Goal: Transaction & Acquisition: Subscribe to service/newsletter

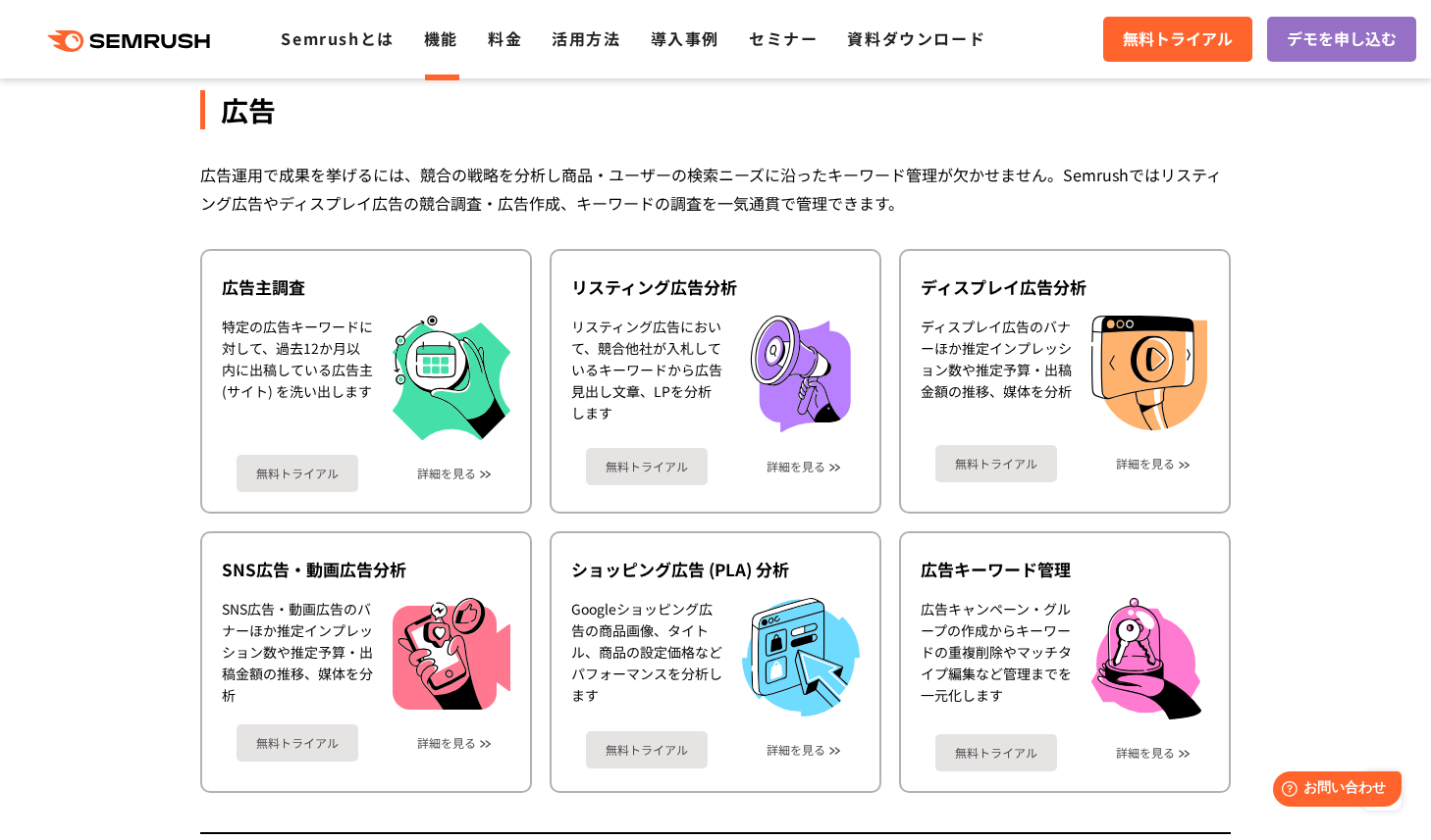
scroll to position [1747, 0]
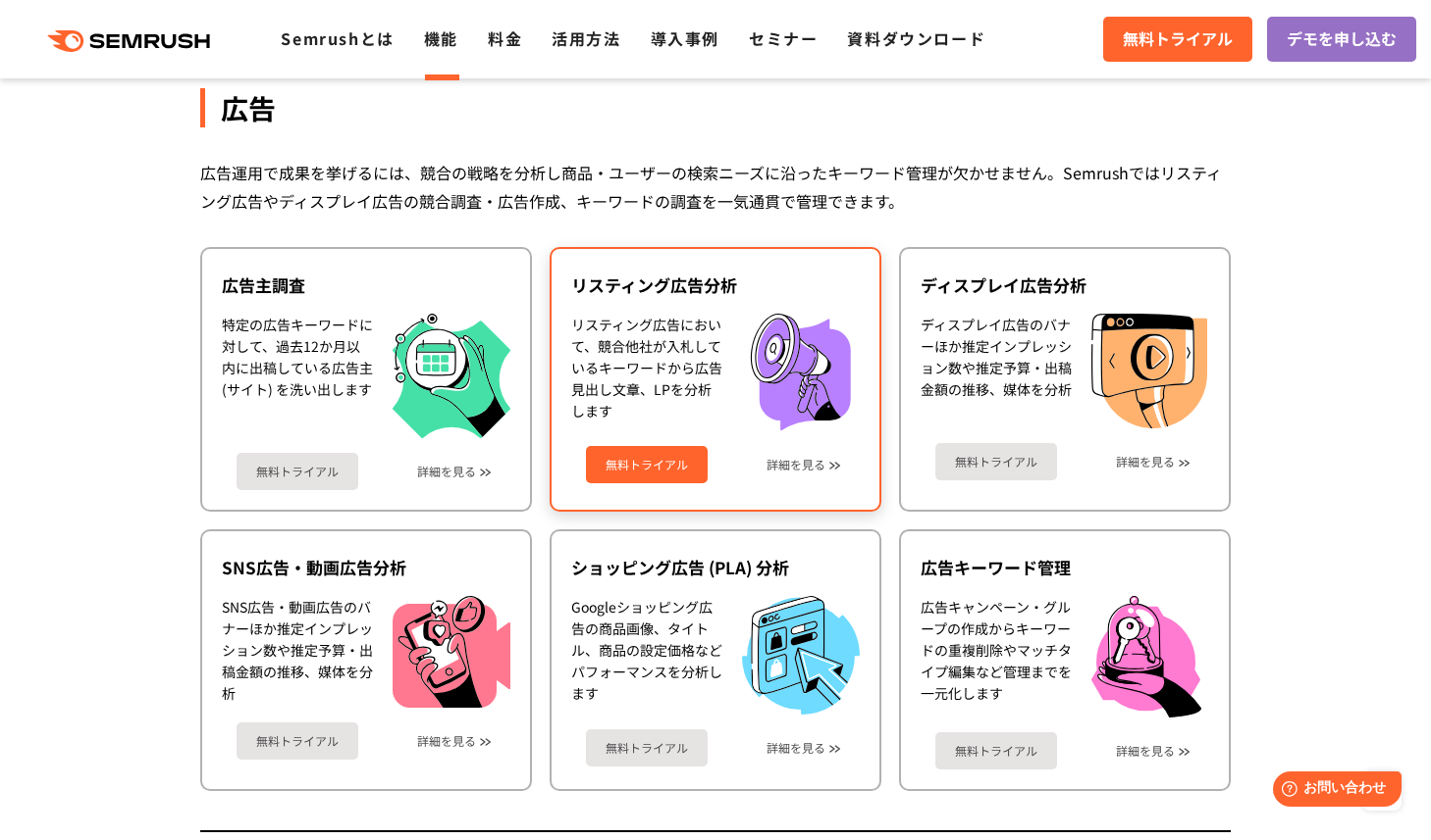
click at [672, 465] on link "無料トライアル" at bounding box center [646, 464] width 121 height 37
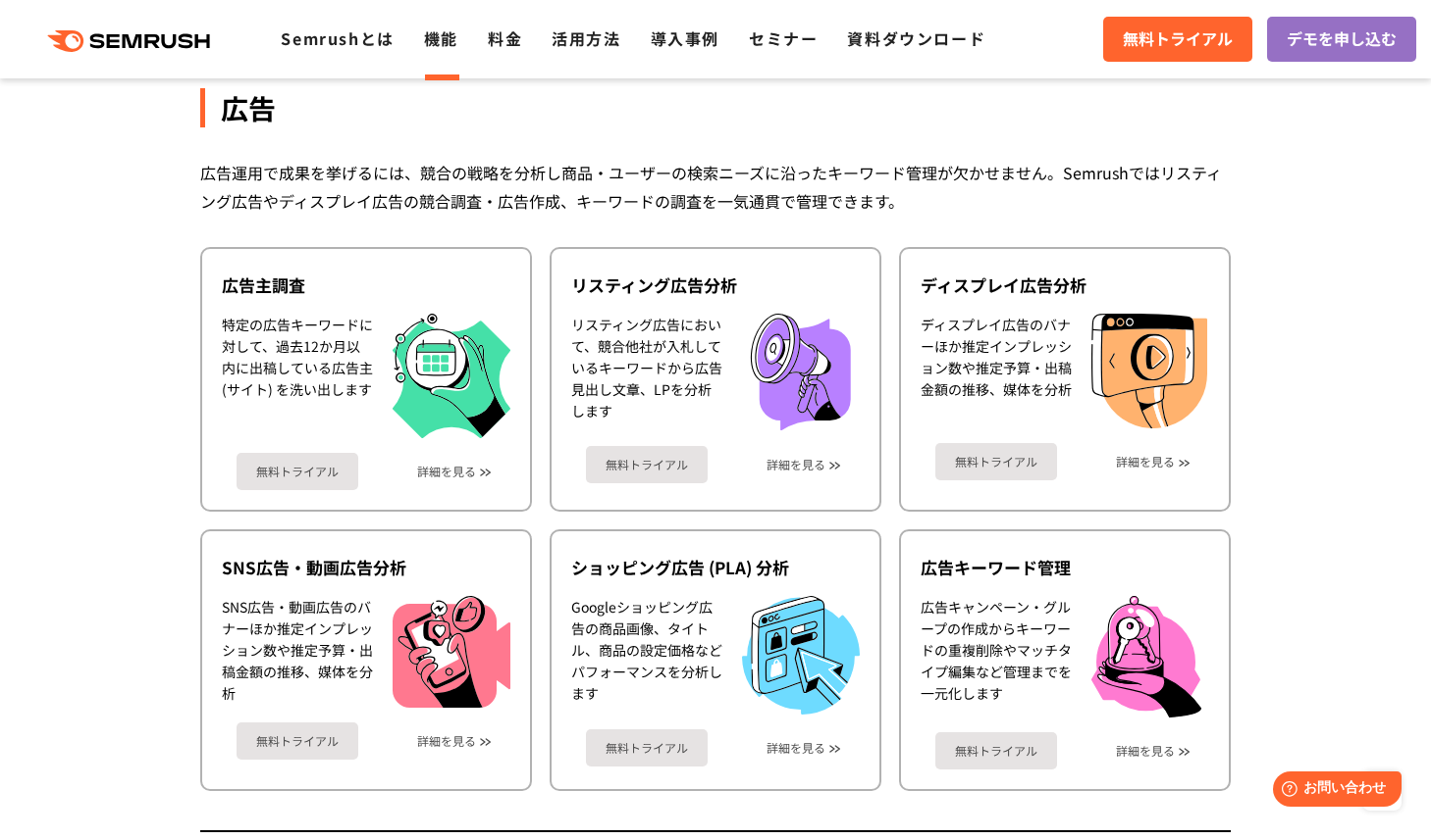
click at [1145, 178] on div "広告運用で成果を挙げるには、競合の戦略を分析し商品・ユーザーの検索ニーズに沿ったキーワード管理が欠かせません。Semrushではリスティング広告やディスプレイ…" at bounding box center [715, 187] width 1031 height 57
click at [1160, 49] on span "無料トライアル" at bounding box center [1177, 40] width 110 height 26
click at [567, 183] on div "広告運用で成果を挙げるには、競合の戦略を分析し商品・ユーザーの検索ニーズに沿ったキーワード管理が欠かせません。Semrushではリスティング広告やディスプレイ…" at bounding box center [715, 187] width 1031 height 57
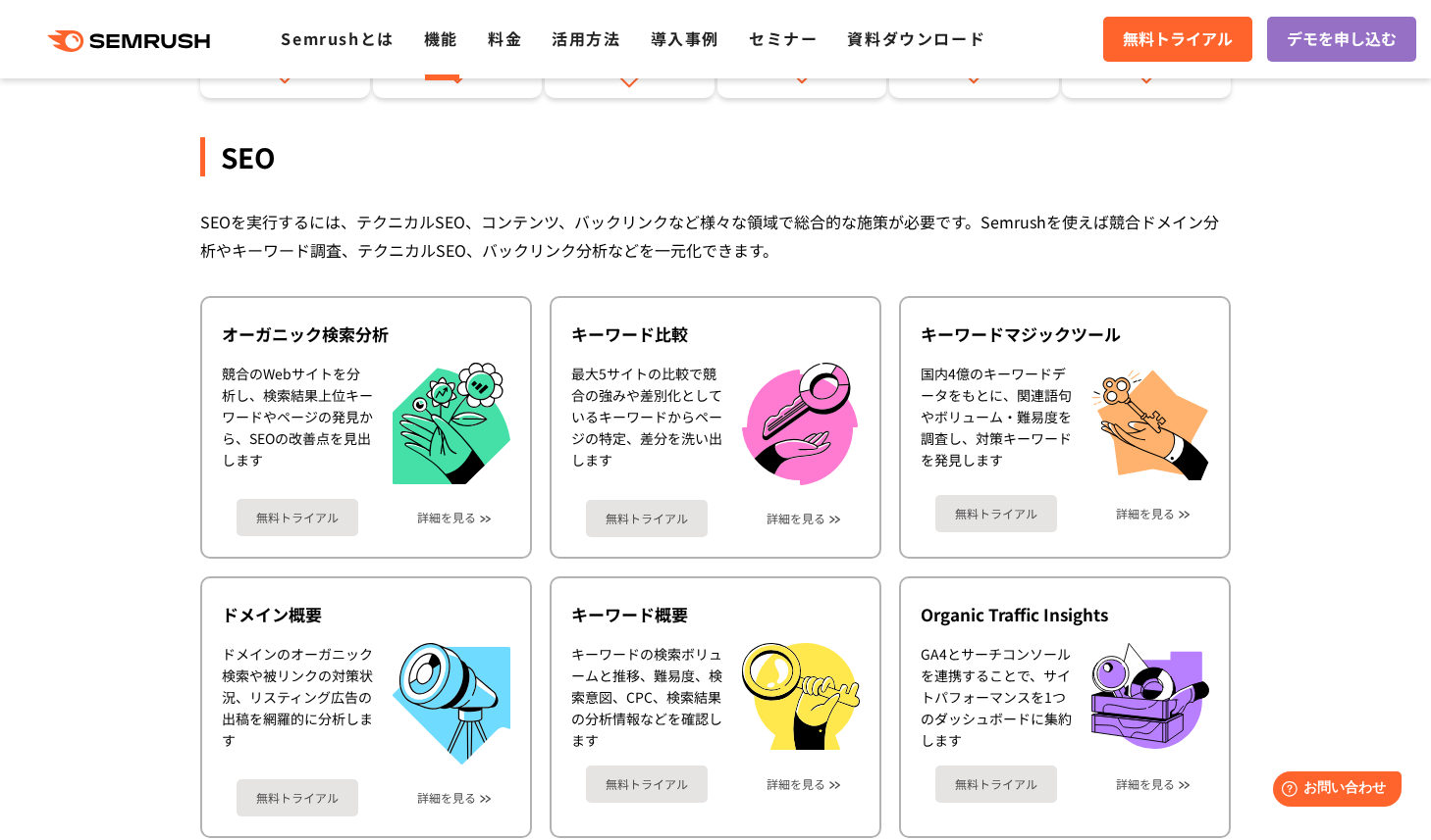
scroll to position [320, 0]
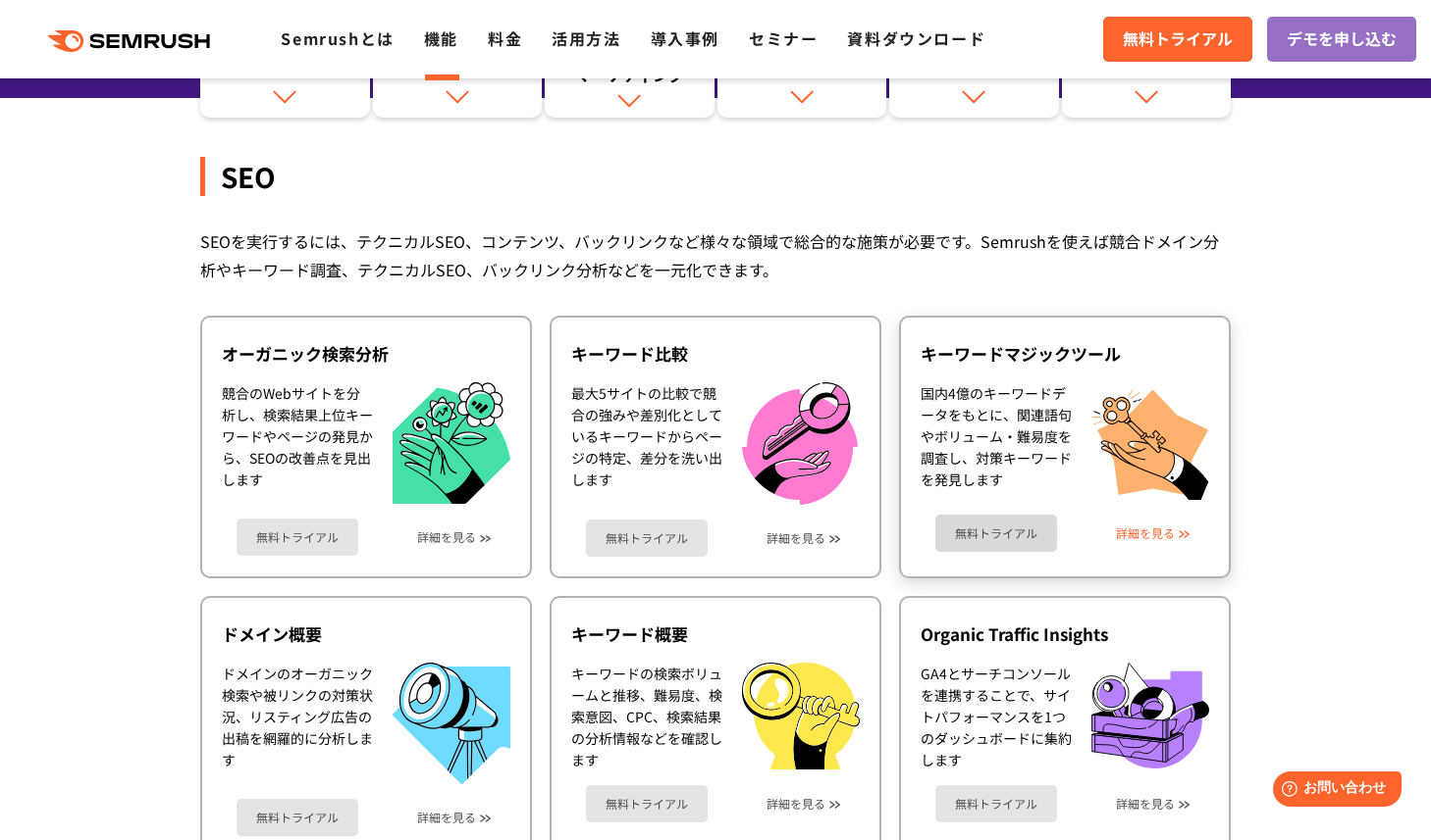
click at [1159, 526] on link "詳細を見る" at bounding box center [1144, 533] width 59 height 14
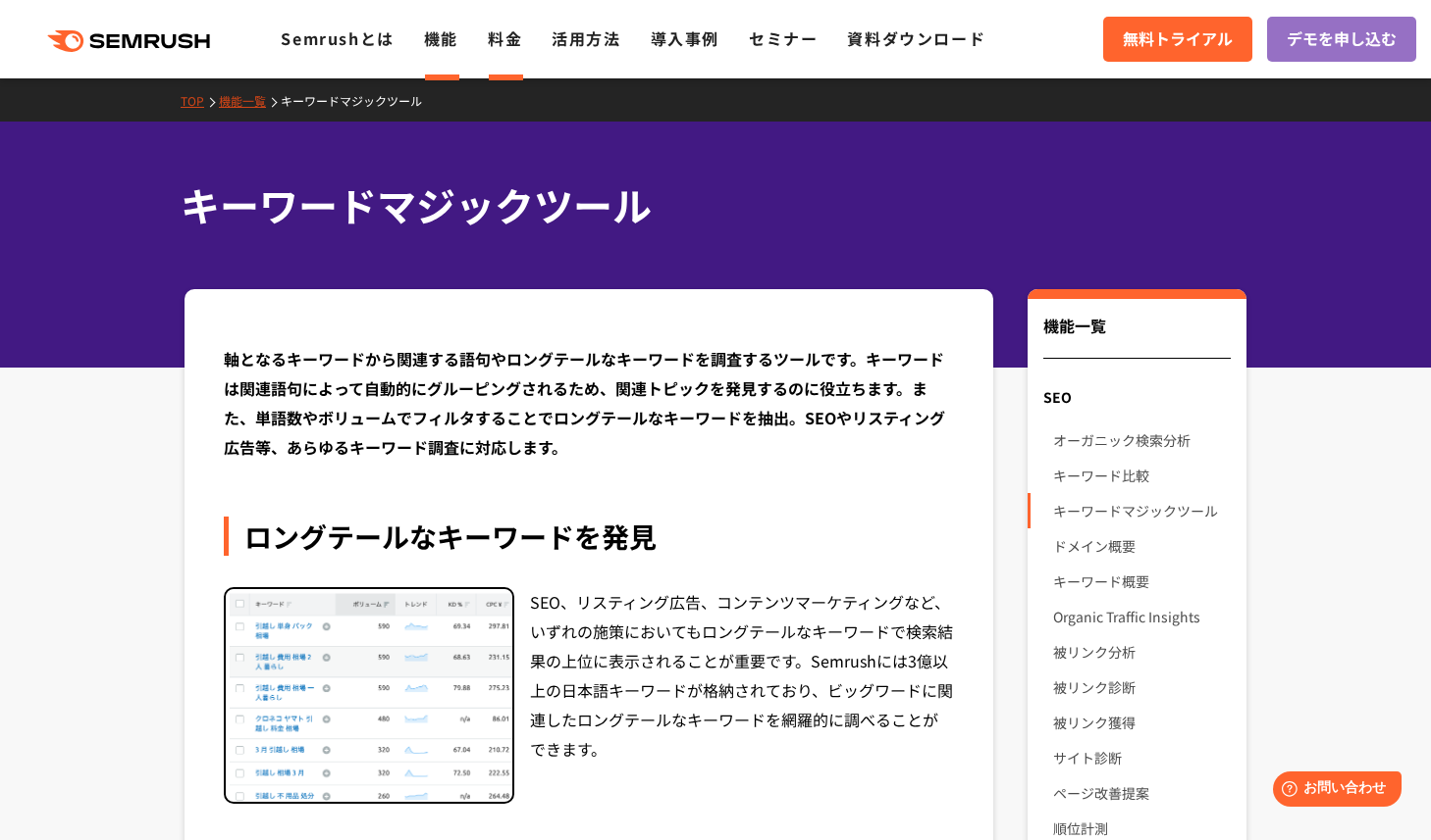
click at [501, 38] on link "料金" at bounding box center [505, 39] width 34 height 24
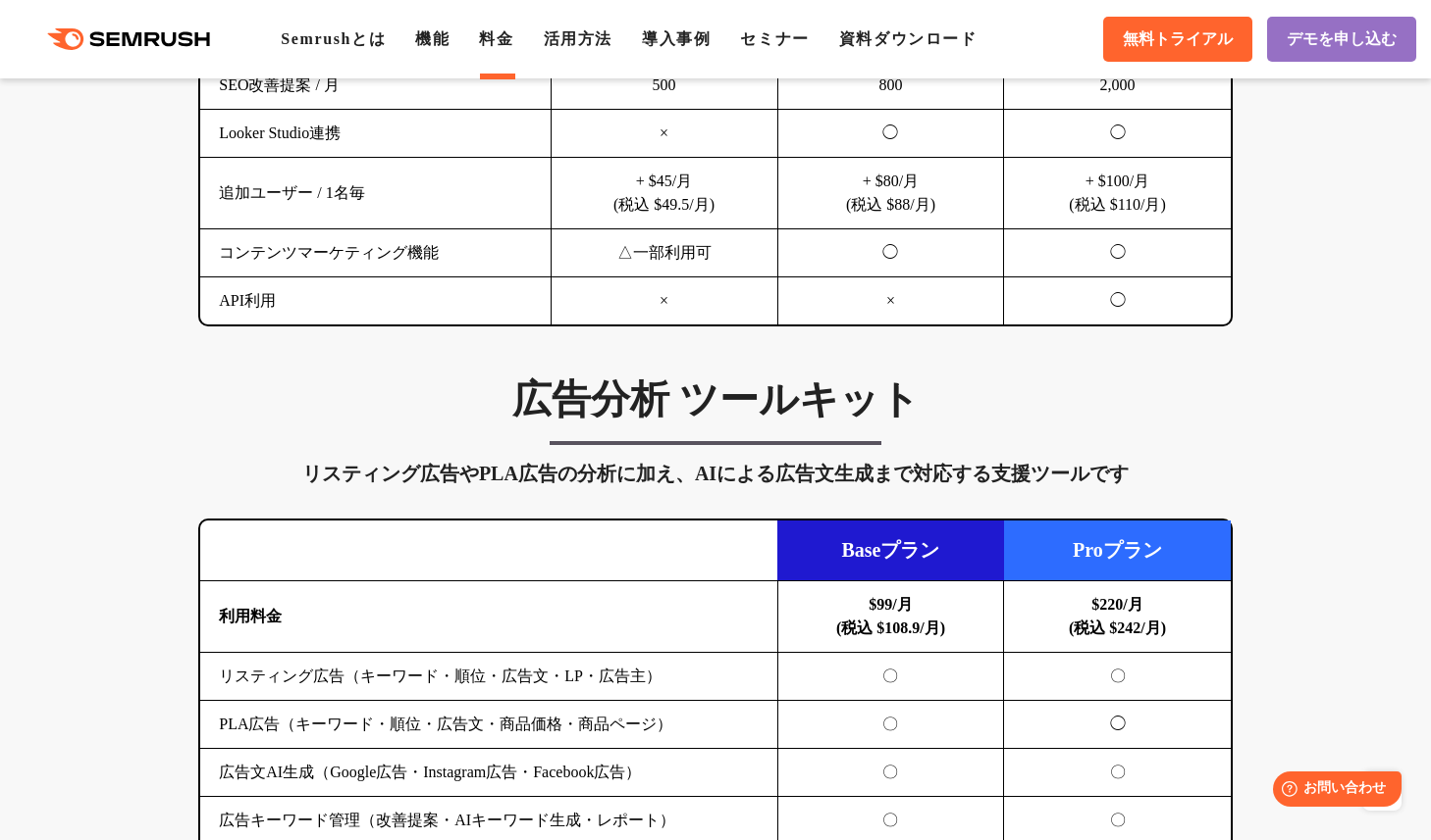
scroll to position [1900, 0]
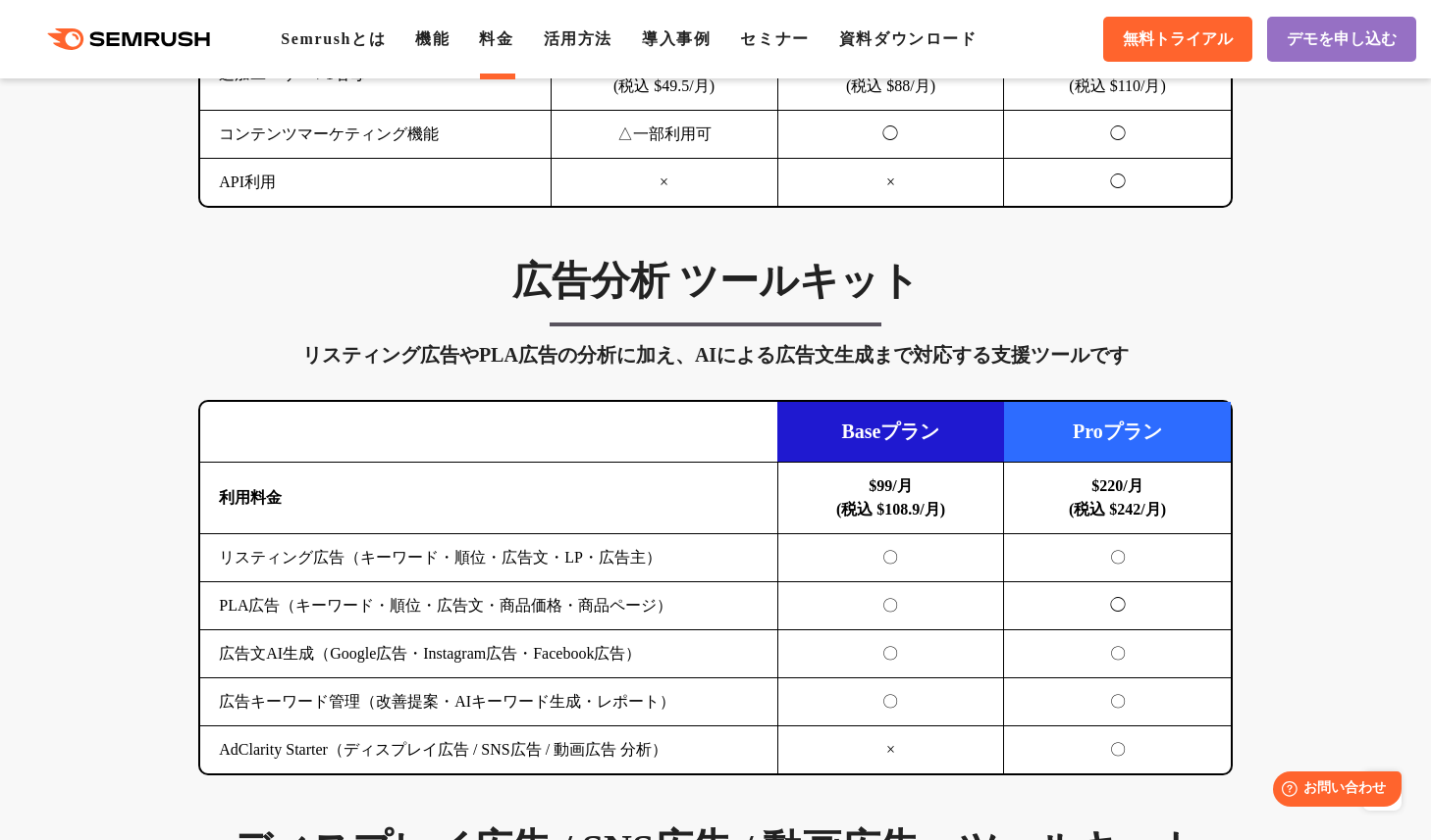
click at [718, 370] on div "リスティング広告やPLA広告の分析に加え、AIによる広告文生成まで対応する支援ツールです" at bounding box center [715, 355] width 1035 height 32
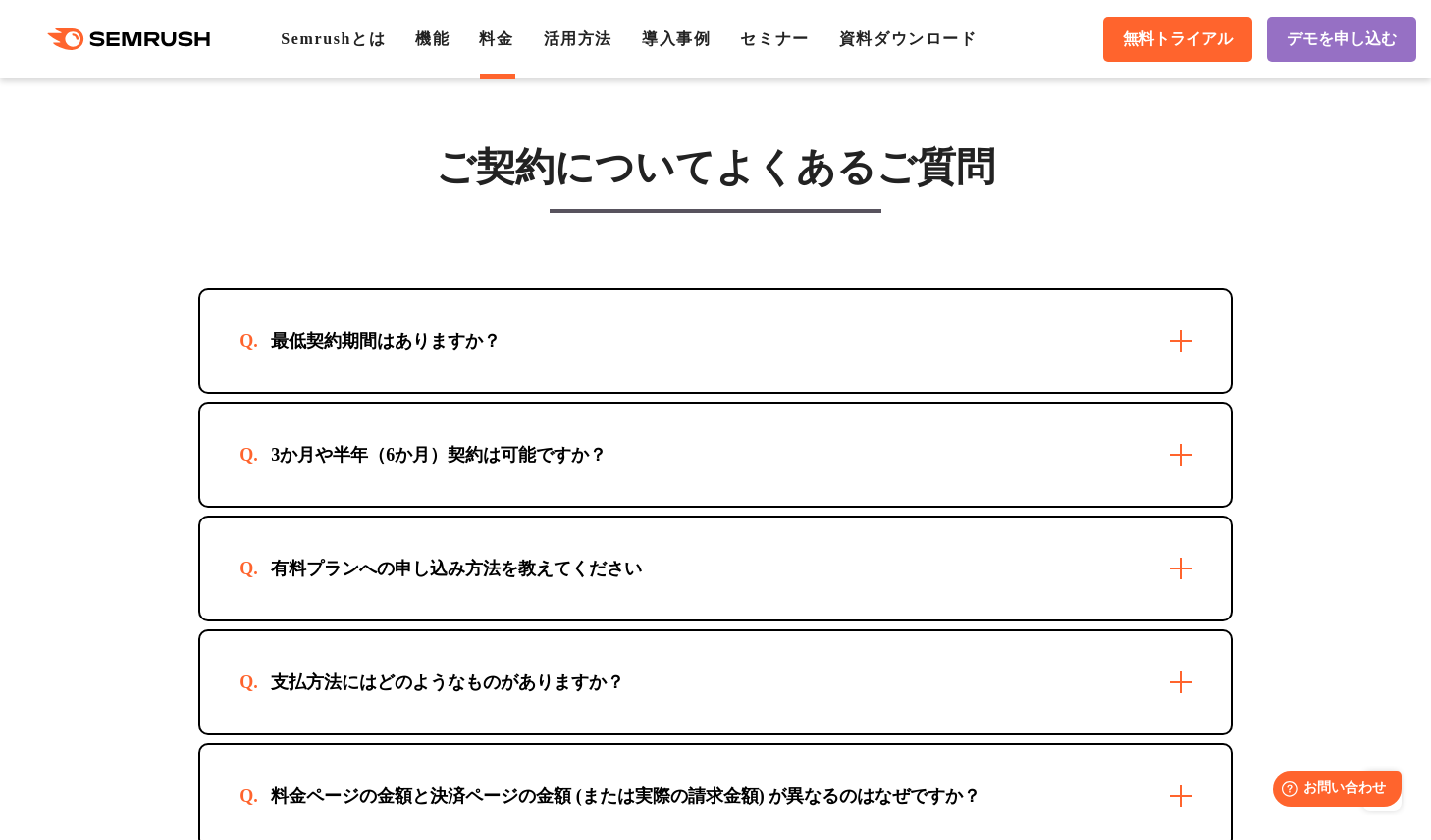
scroll to position [5703, 0]
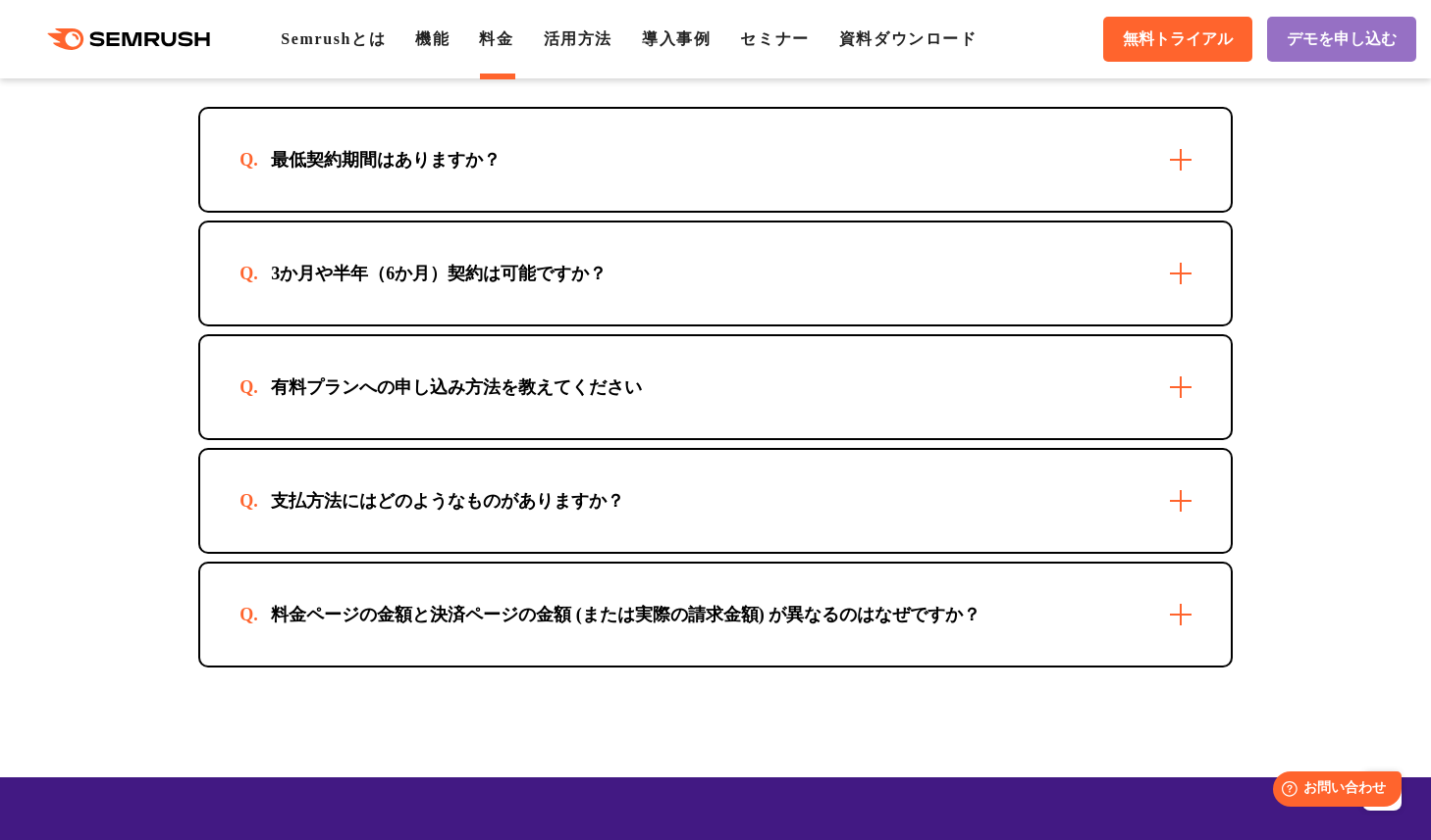
click at [343, 286] on div "3か月や半年（6か月）契約は可能ですか？" at bounding box center [438, 274] width 398 height 24
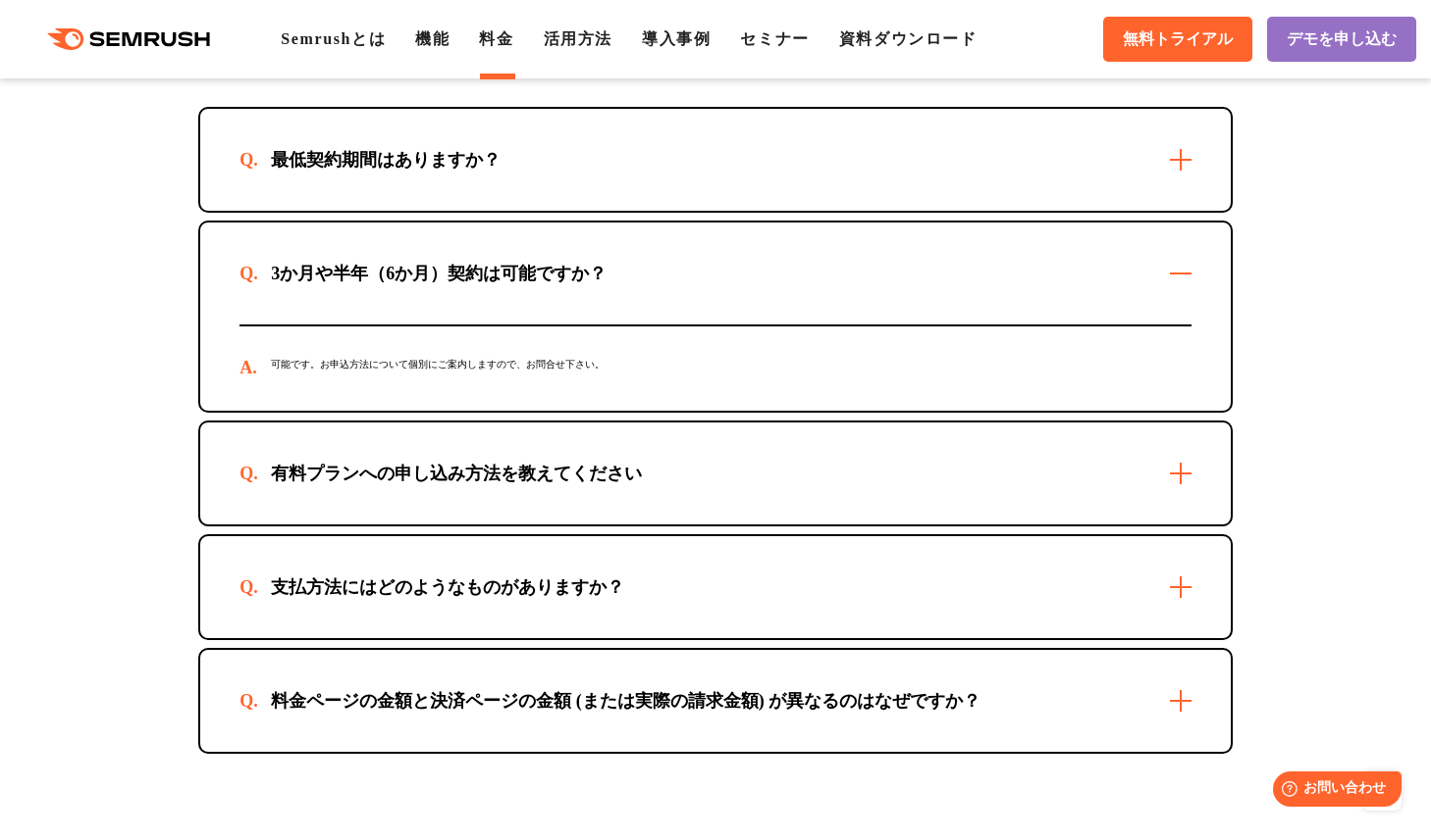
click at [343, 286] on div "3か月や半年（6か月）契約は可能ですか？" at bounding box center [438, 274] width 398 height 24
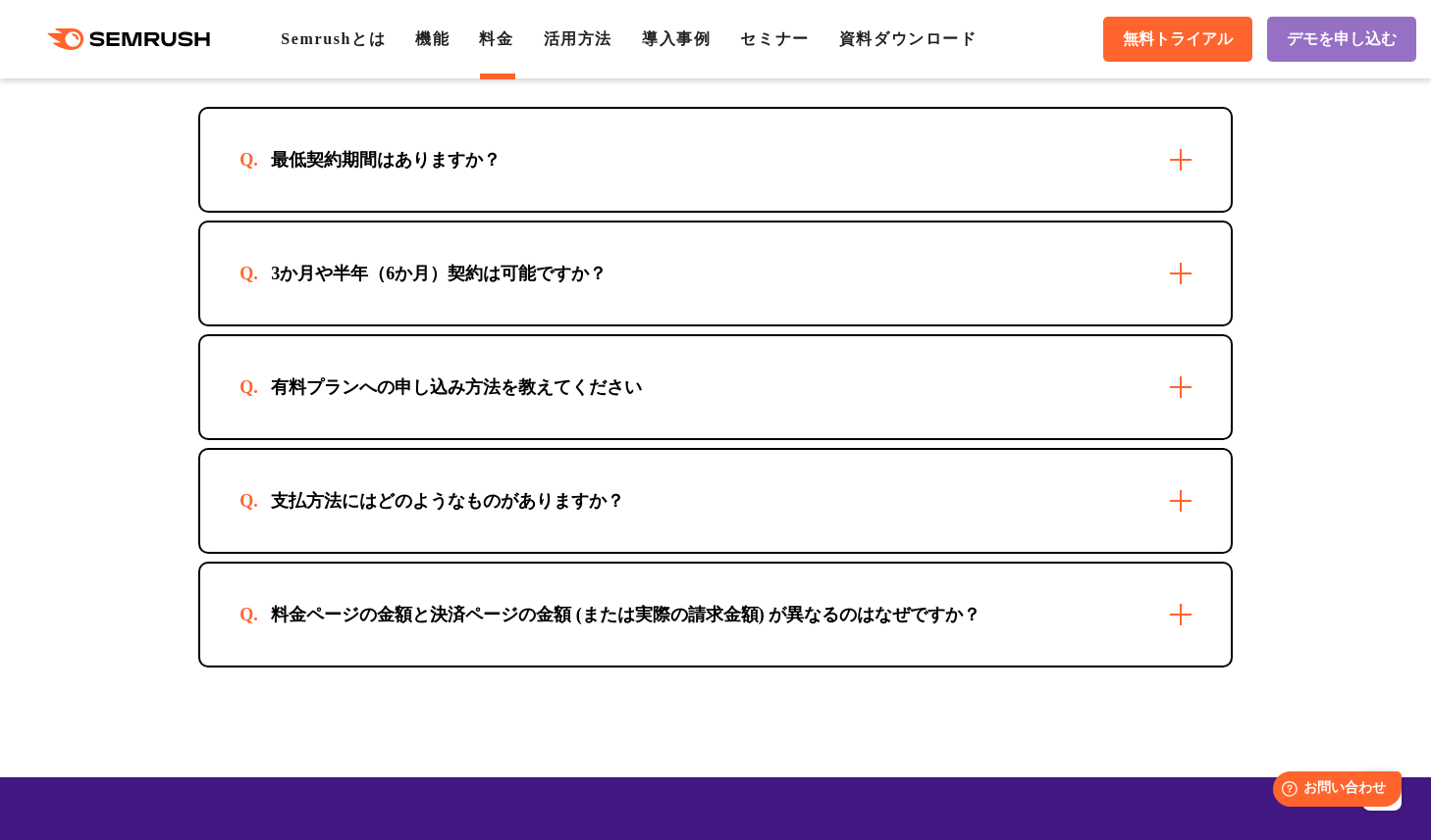
click at [300, 552] on div "支払方法にはどのようなものがありますか？" at bounding box center [715, 501] width 1031 height 102
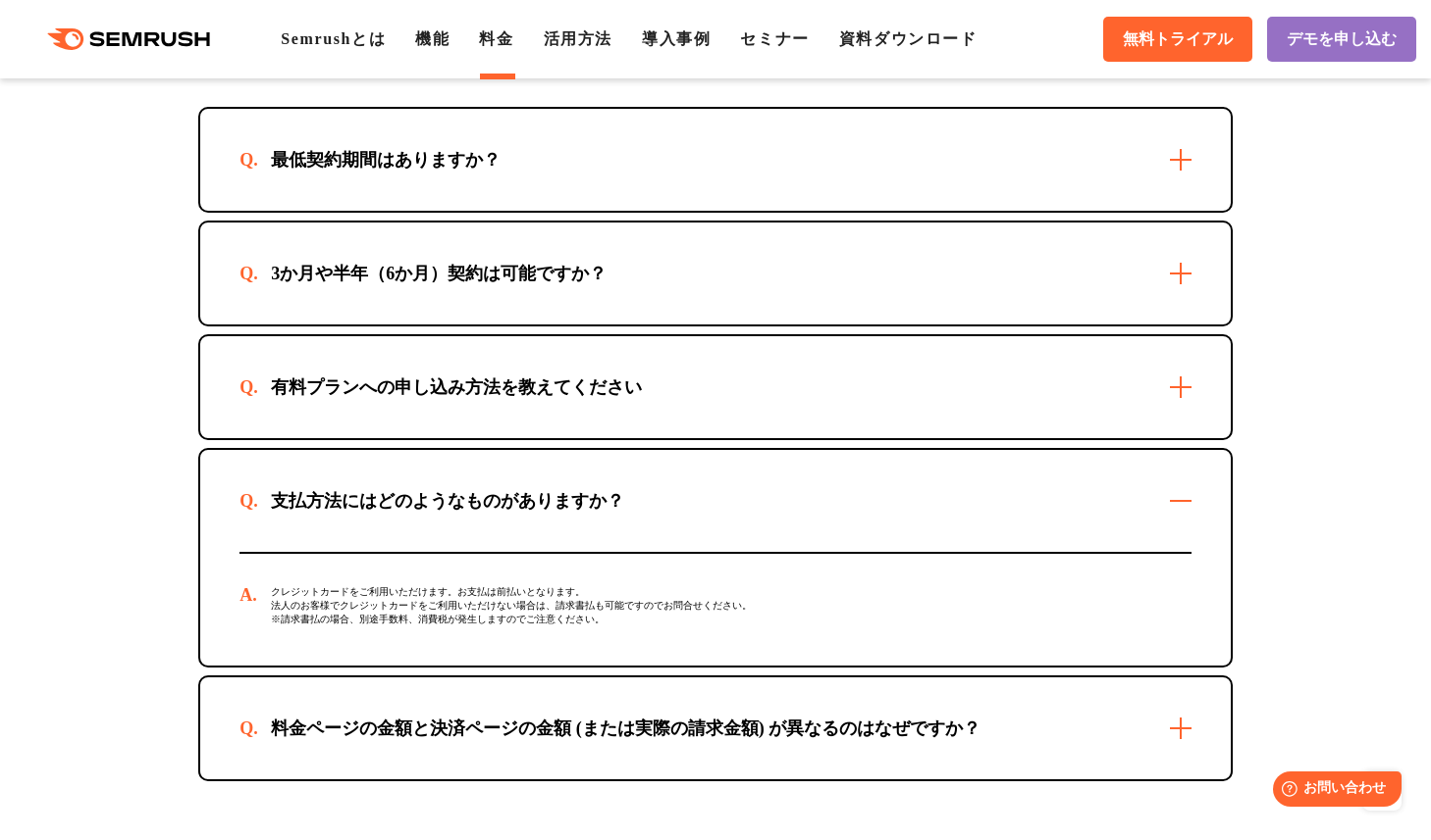
click at [300, 552] on div "支払方法にはどのようなものがありますか？" at bounding box center [715, 501] width 1031 height 102
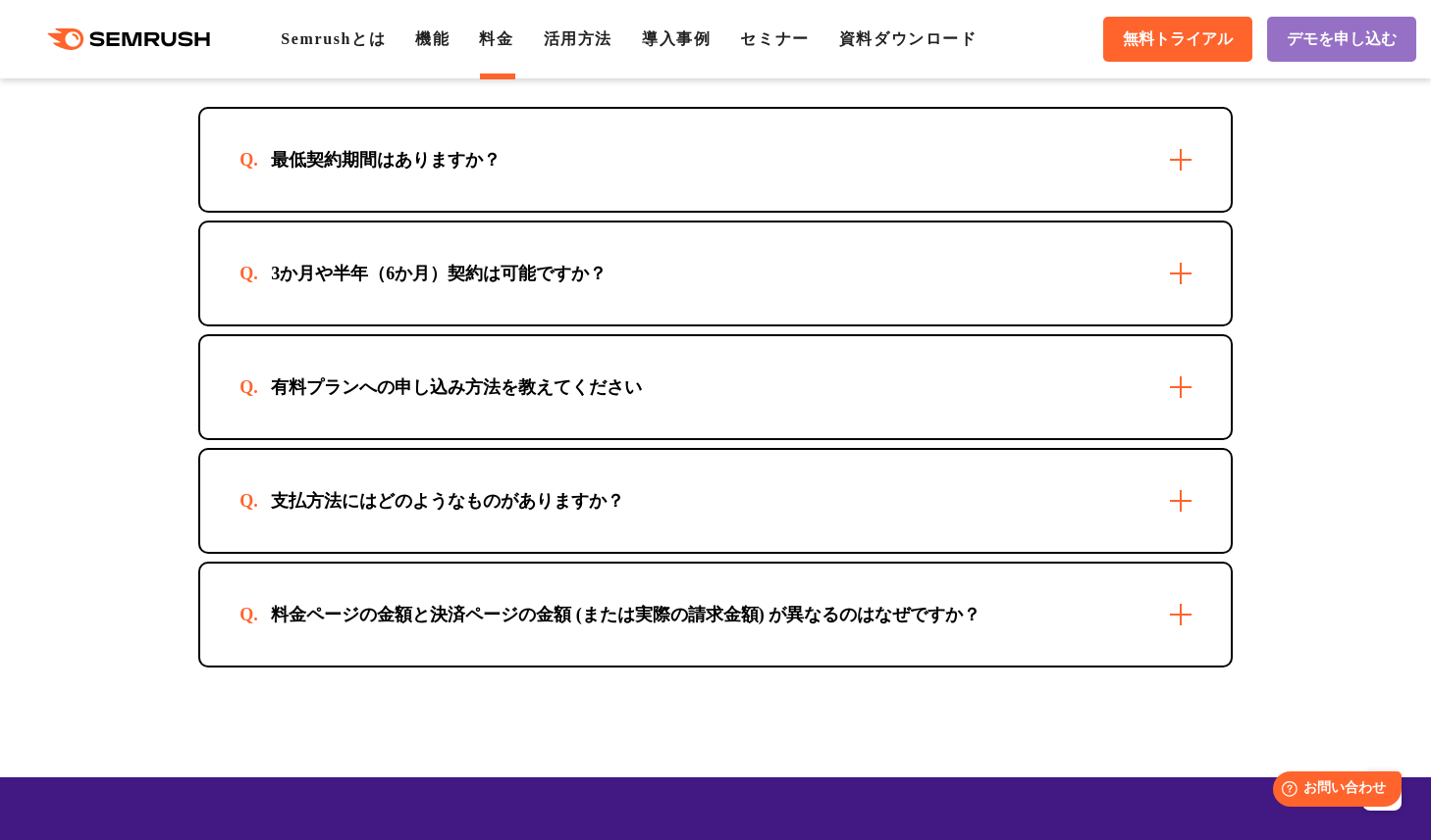
click at [298, 627] on div "料金ページの金額と決済ページの金額 (または実際の請求金額) が異なるのはなぜですか？" at bounding box center [625, 615] width 773 height 24
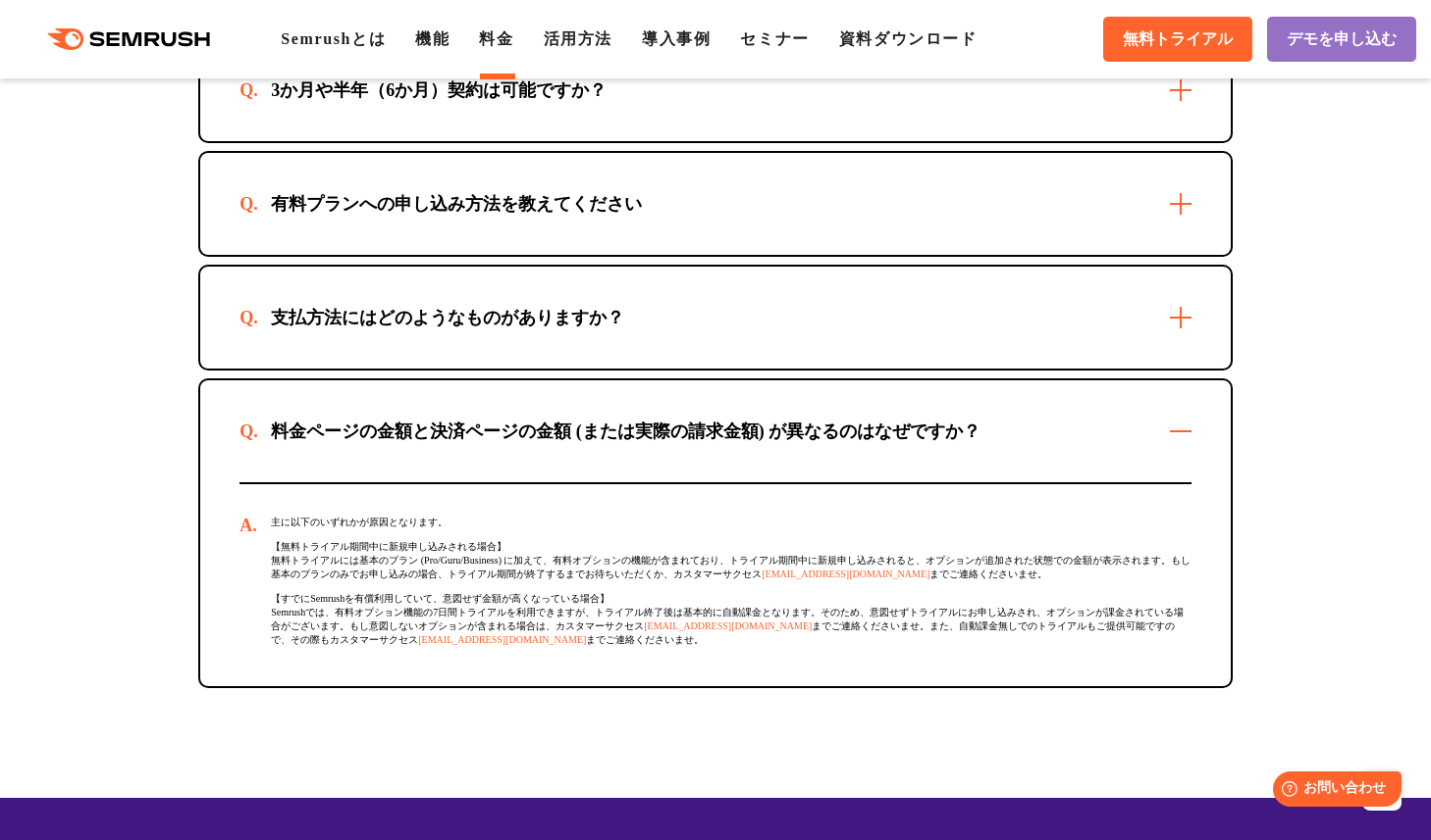
scroll to position [2973, 0]
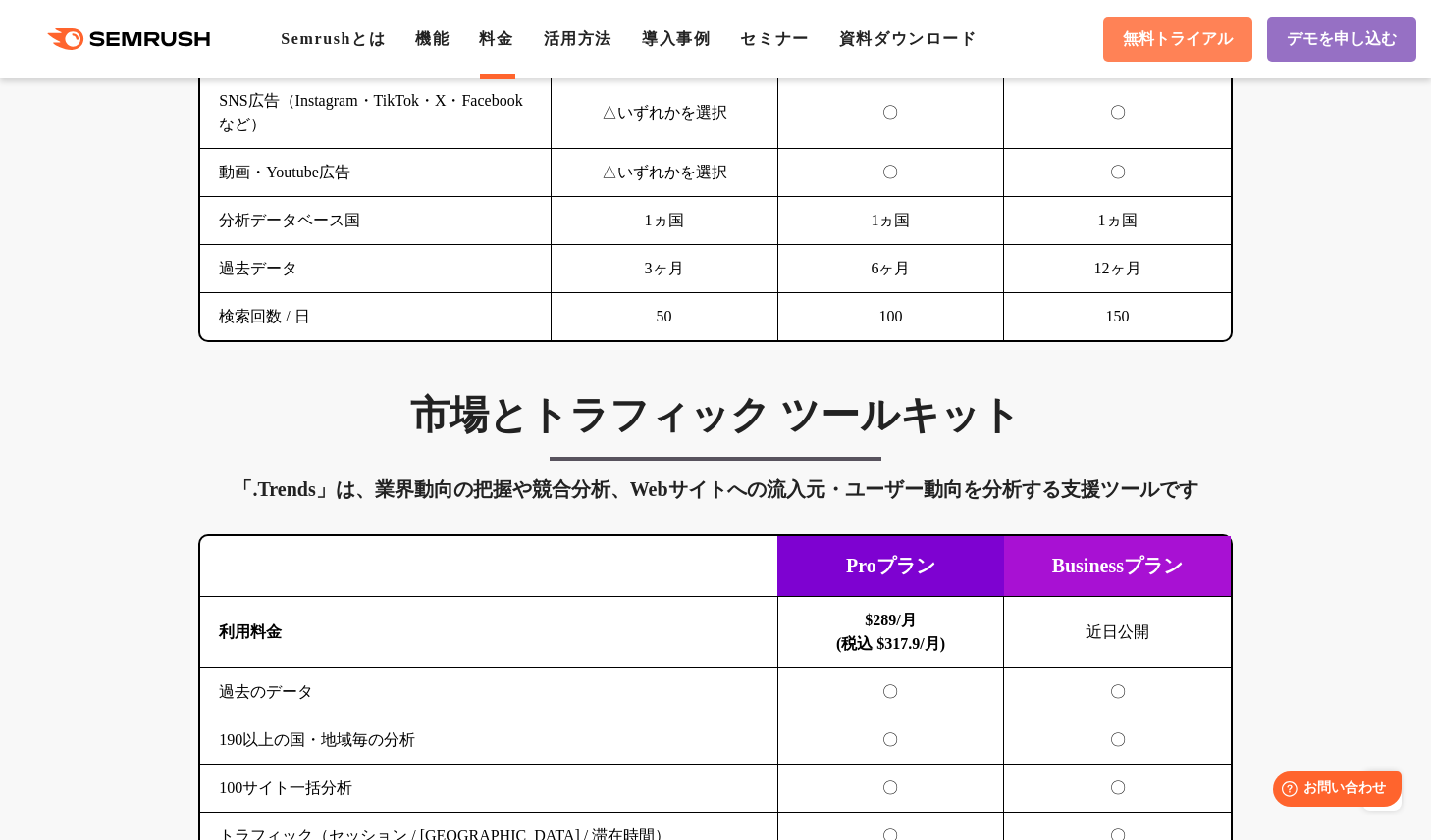
click at [1177, 35] on span "無料トライアル" at bounding box center [1177, 40] width 110 height 21
click at [798, 49] on li "セミナー" at bounding box center [774, 40] width 69 height 24
click at [785, 38] on link "セミナー" at bounding box center [774, 39] width 69 height 17
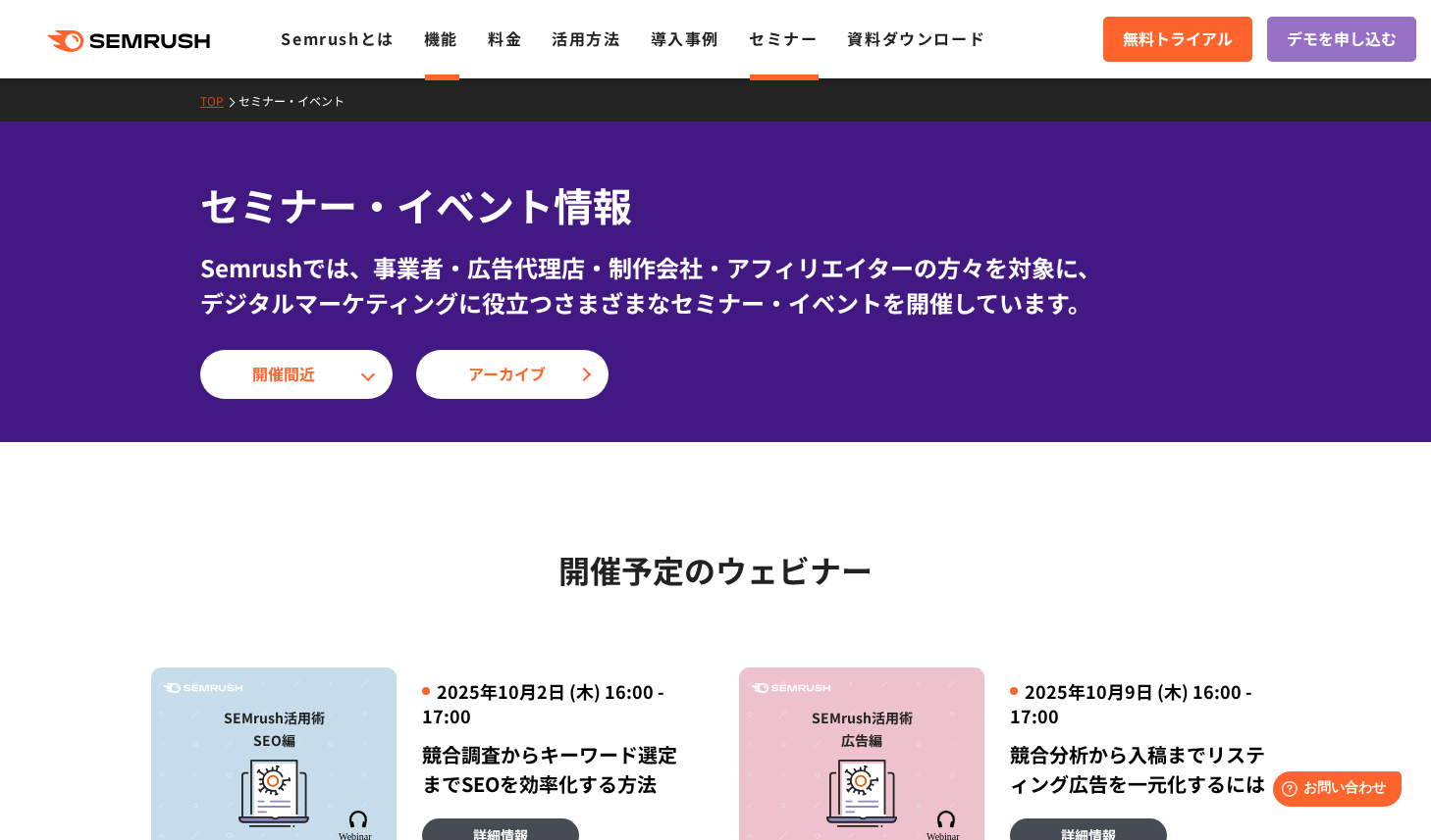
click at [441, 40] on link "機能" at bounding box center [441, 39] width 34 height 24
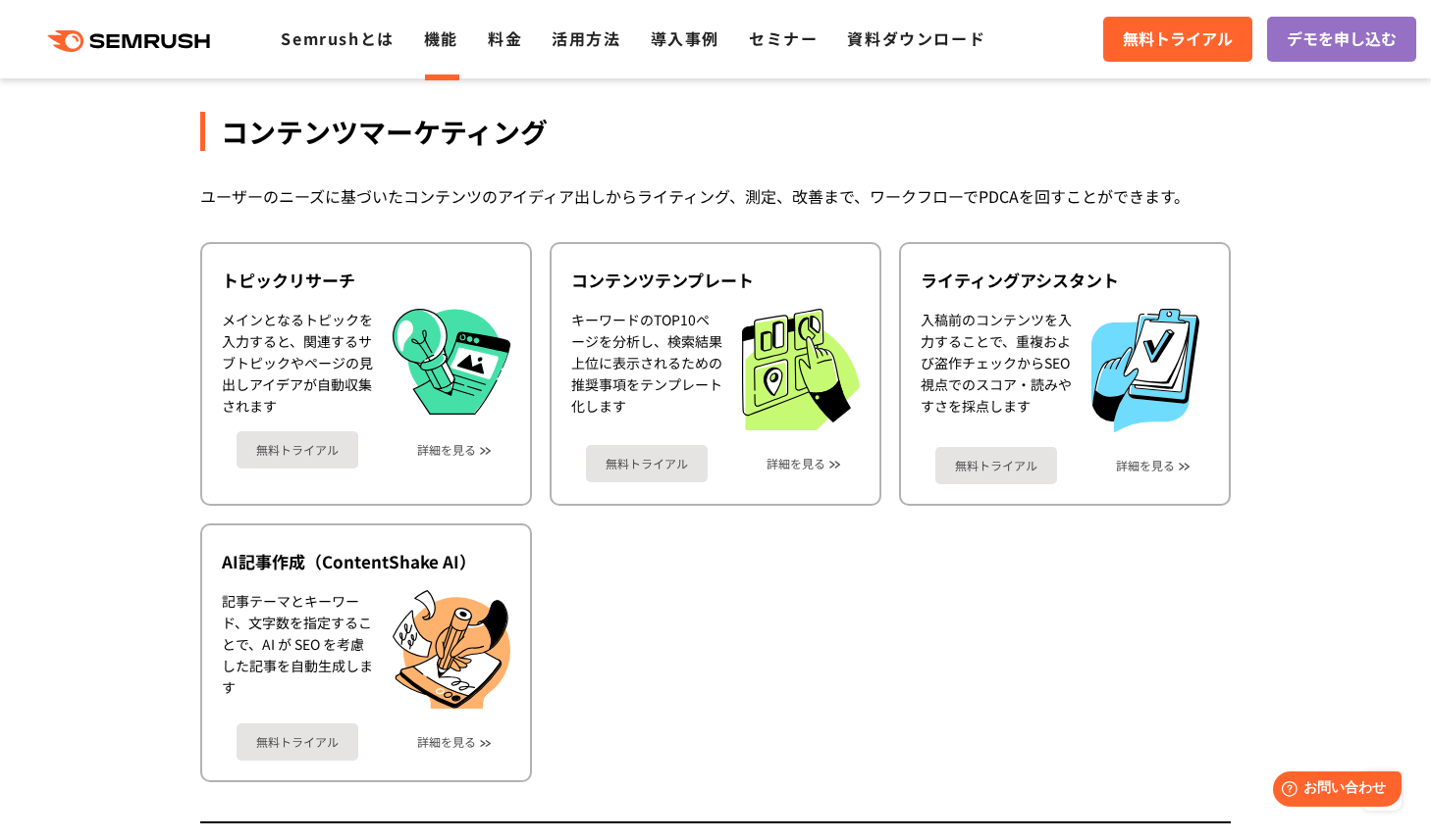
scroll to position [2550, 0]
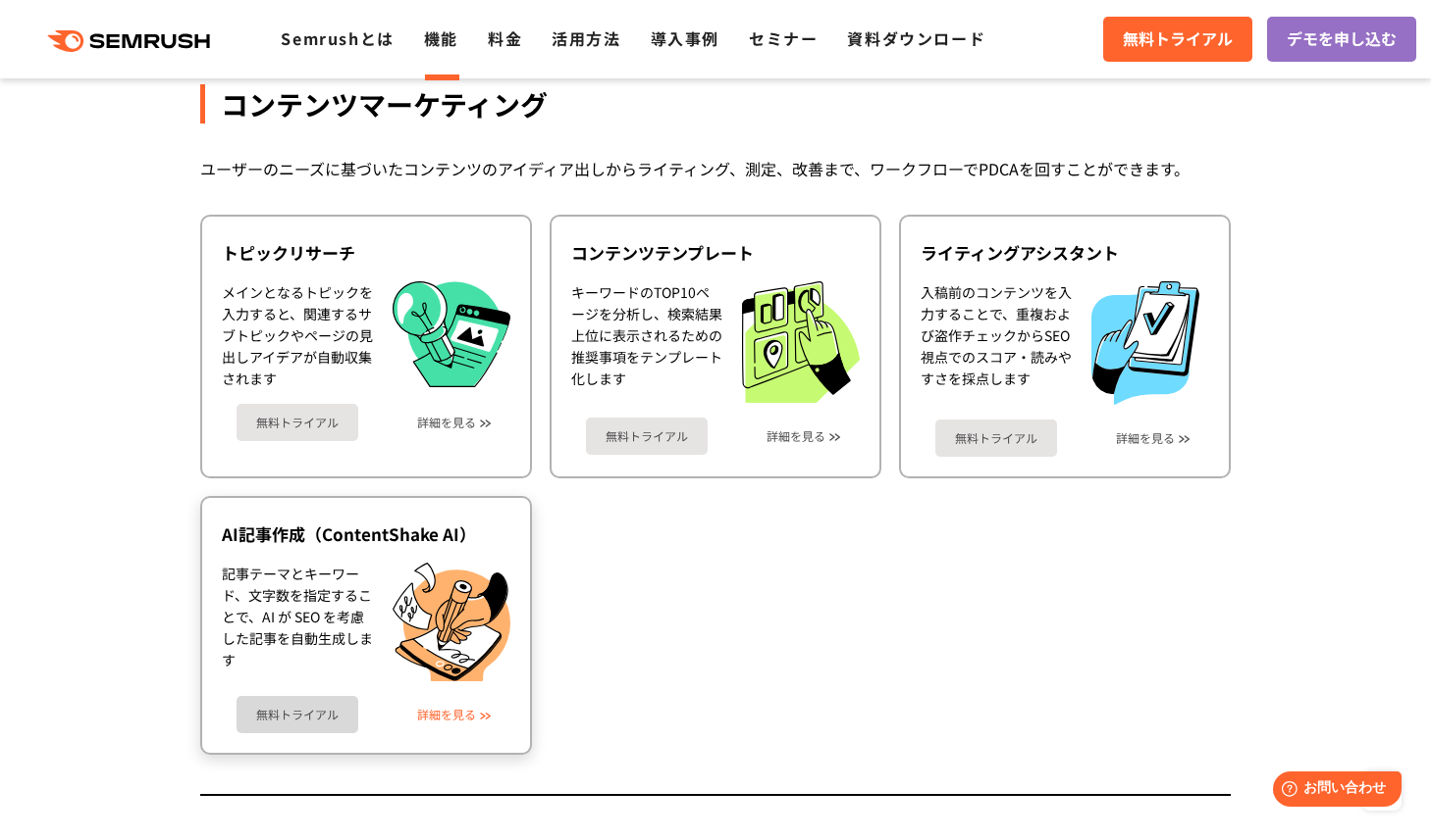
click at [449, 715] on link "詳細を見る" at bounding box center [446, 715] width 59 height 14
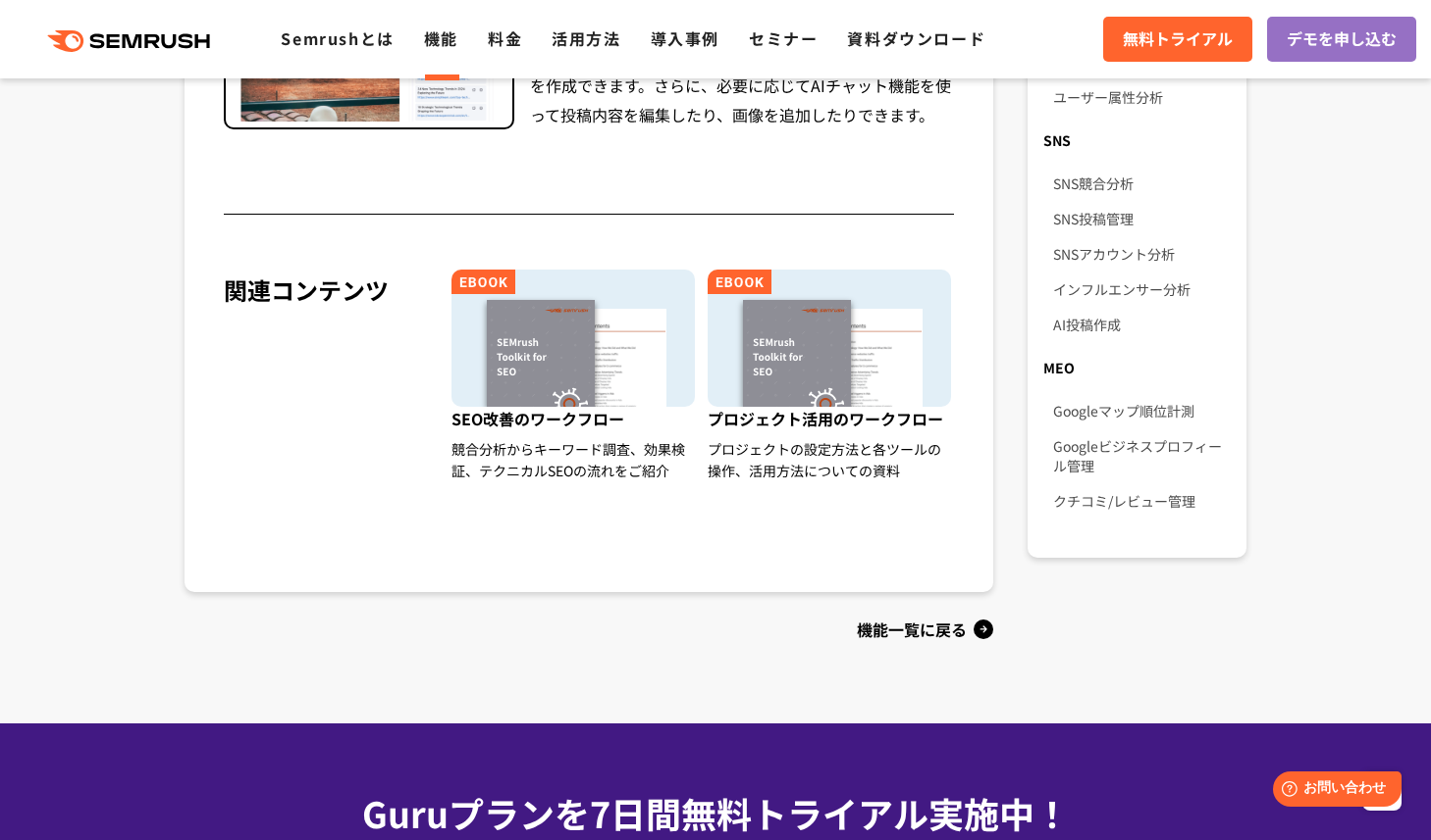
scroll to position [1435, 0]
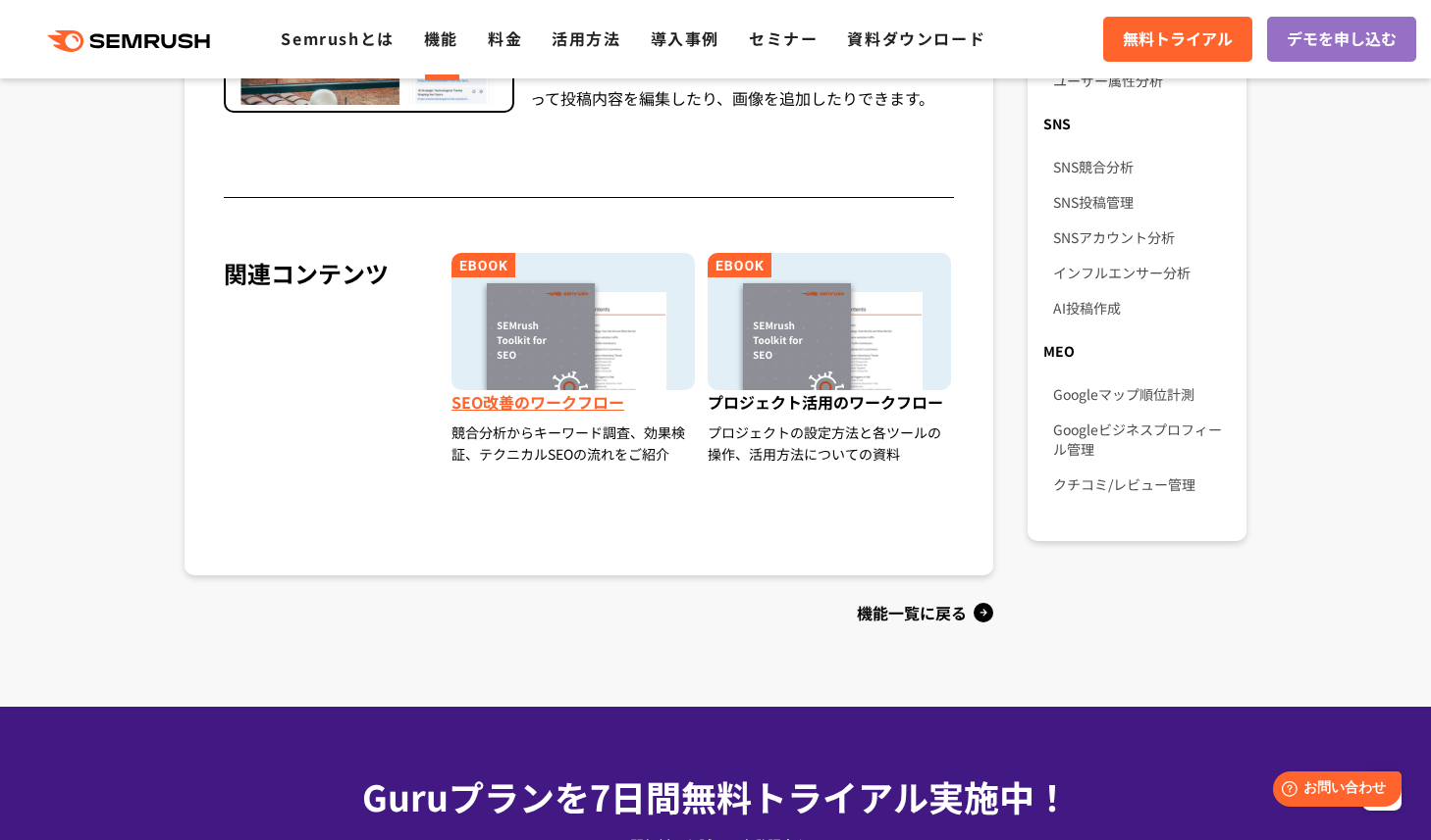
click at [567, 343] on img at bounding box center [573, 321] width 243 height 137
